Goal: Information Seeking & Learning: Find specific fact

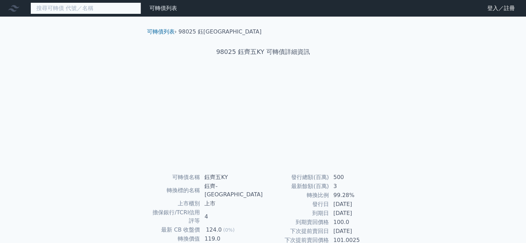
click at [91, 9] on input at bounding box center [85, 8] width 111 height 12
type input "26416"
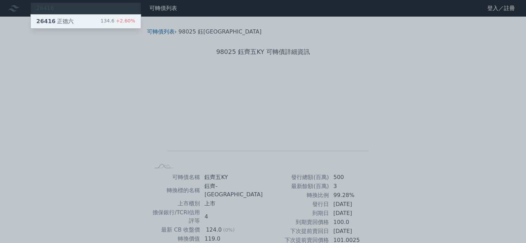
click at [71, 19] on div "26416 正德六 134.6 +2.60%" at bounding box center [86, 22] width 110 height 14
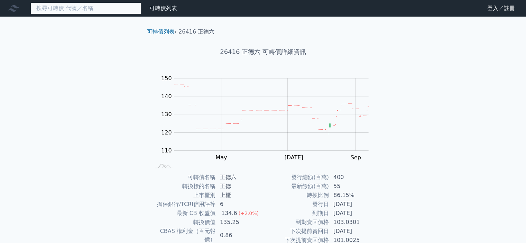
click at [64, 11] on input at bounding box center [85, 8] width 111 height 12
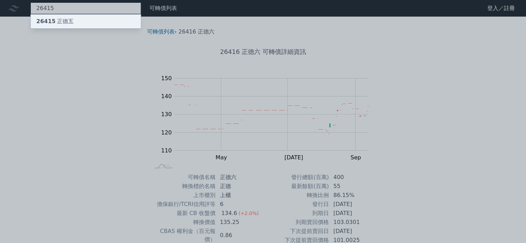
type input "26415"
click at [61, 24] on div "26415 [PERSON_NAME]" at bounding box center [54, 21] width 37 height 8
